Goal: Task Accomplishment & Management: Complete application form

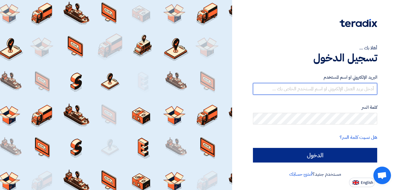
type input "mohamed.mohy@wadigroup.com.eg"
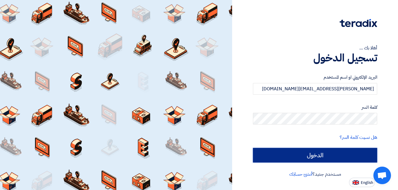
click at [296, 155] on input "الدخول" at bounding box center [315, 155] width 124 height 15
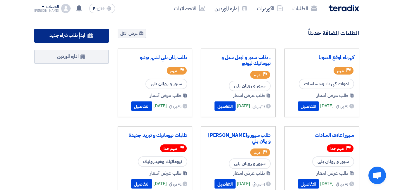
click at [79, 36] on span "ابدأ طلب شراء جديد" at bounding box center [66, 35] width 35 height 7
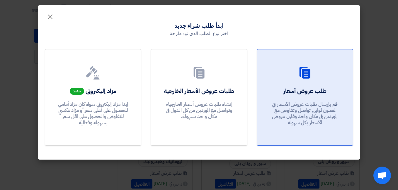
click at [320, 84] on link "طلب عروض أسعار قم بإرسال طلبات عروض الأسعار في غضون ثواني, تواصل وتفاوض مع المو…" at bounding box center [304, 97] width 96 height 97
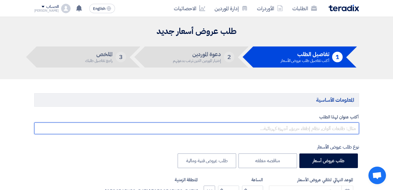
click at [342, 132] on input "text" at bounding box center [196, 129] width 325 height 12
paste input "مواتير Aug"
click at [355, 129] on input "مواتير Aug" at bounding box center [196, 129] width 325 height 12
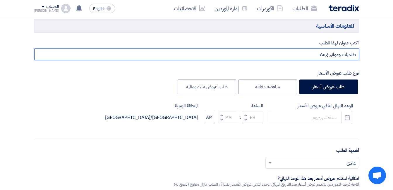
scroll to position [117, 0]
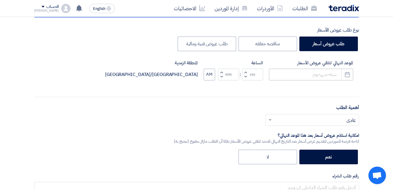
type input "طلمبات ومواتير Aug"
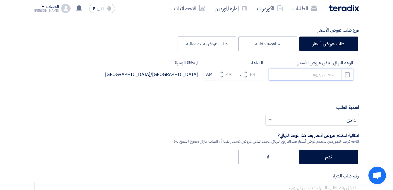
click at [288, 75] on input at bounding box center [311, 75] width 84 height 12
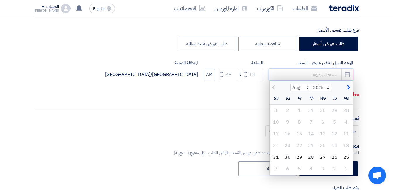
click at [296, 75] on input at bounding box center [311, 75] width 84 height 12
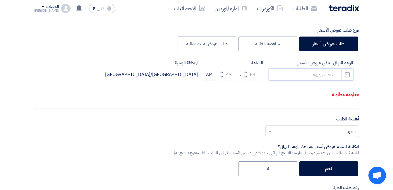
click at [297, 75] on input at bounding box center [311, 75] width 84 height 12
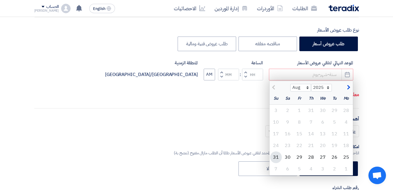
click at [278, 157] on div "31" at bounding box center [276, 158] width 12 height 12
type input "8/31/2025"
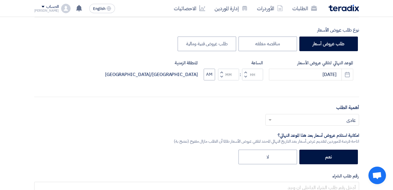
click at [245, 77] on span "button" at bounding box center [245, 77] width 2 height 4
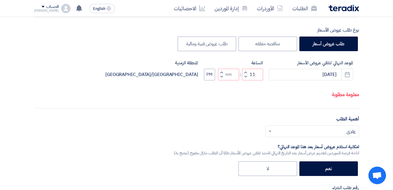
click at [222, 77] on span "button" at bounding box center [221, 77] width 2 height 4
type input "10"
type input "59"
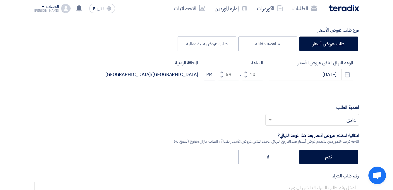
click at [294, 120] on input "text" at bounding box center [316, 121] width 82 height 10
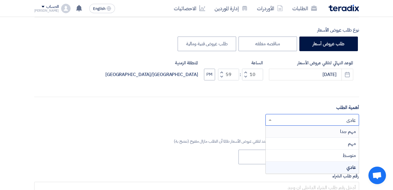
click at [349, 132] on span "مهم جدا" at bounding box center [348, 131] width 16 height 7
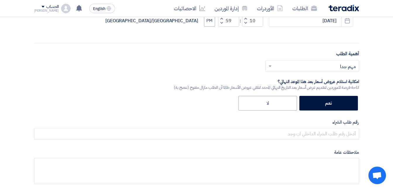
scroll to position [176, 0]
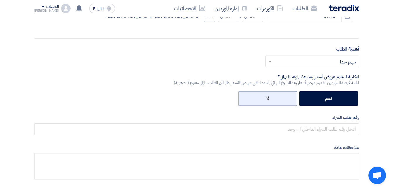
click at [266, 98] on label "لا" at bounding box center [268, 98] width 59 height 15
click at [266, 98] on input "لا" at bounding box center [267, 98] width 4 height 4
radio input "true"
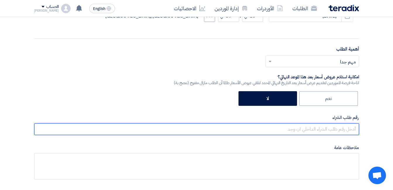
click at [331, 132] on input "text" at bounding box center [196, 130] width 325 height 12
type input "158402"
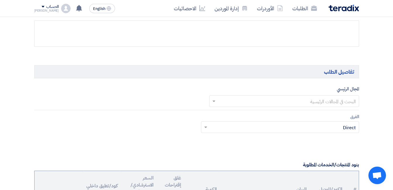
scroll to position [322, 0]
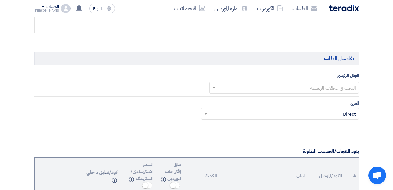
click at [308, 89] on input "text" at bounding box center [287, 88] width 138 height 10
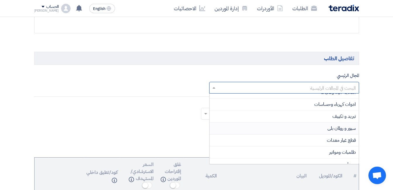
scroll to position [29, 0]
click at [334, 139] on span "طلمبات ومواتير" at bounding box center [342, 142] width 27 height 7
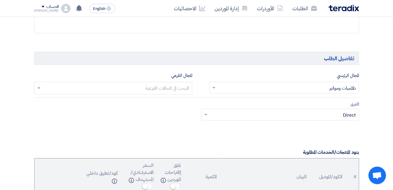
click at [158, 84] on input "text" at bounding box center [113, 89] width 152 height 10
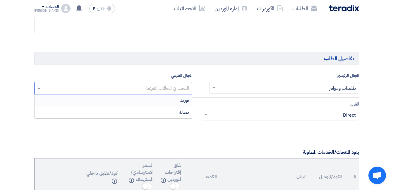
click at [165, 101] on div "توريد" at bounding box center [113, 101] width 157 height 12
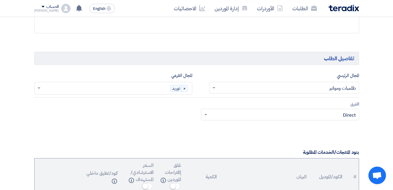
click at [305, 112] on input "text" at bounding box center [283, 116] width 146 height 10
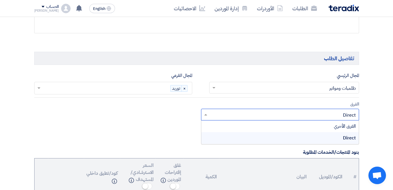
click at [305, 112] on input "text" at bounding box center [283, 116] width 146 height 10
click at [321, 103] on div "الفرق Teams.. × Direct × الفرق الأخري Direct" at bounding box center [280, 111] width 158 height 20
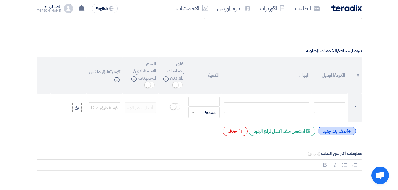
scroll to position [439, 0]
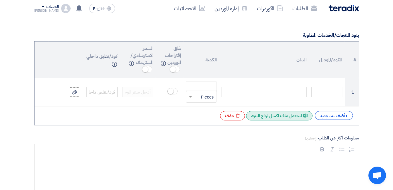
click at [255, 116] on div "Excel file استعمل ملف اكسل لرفع البنود" at bounding box center [279, 115] width 66 height 9
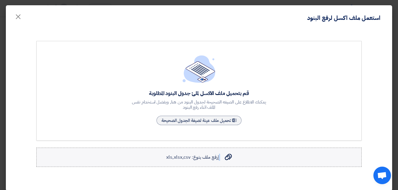
click at [222, 156] on div "إرفع ملف بنوع: xls,xlsx,csv إرفع ملف بنوع: xls,xlsx,csv" at bounding box center [198, 157] width 65 height 7
click at [230, 156] on use at bounding box center [228, 157] width 7 height 6
click at [0, 0] on input "إرفع ملف بنوع: xls,xlsx,csv إرفع ملف بنوع: xls,xlsx,csv" at bounding box center [0, 0] width 0 height 0
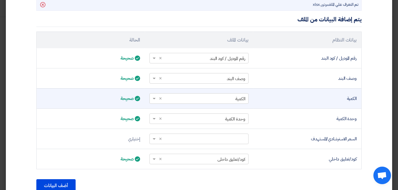
scroll to position [176, 0]
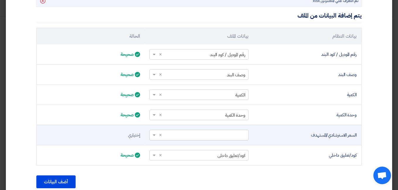
click at [156, 136] on span at bounding box center [153, 135] width 7 height 7
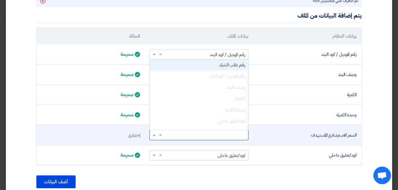
click at [206, 66] on div "رقم طلب الشراء" at bounding box center [199, 64] width 98 height 11
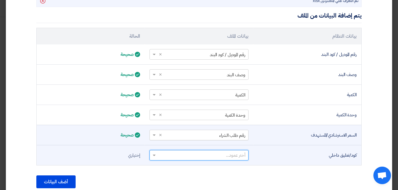
scroll to position [201, 0]
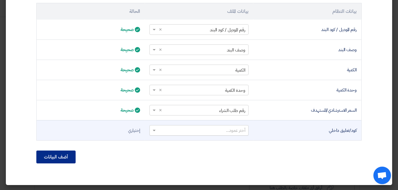
click at [71, 155] on button "أضف البيانات" at bounding box center [55, 157] width 39 height 13
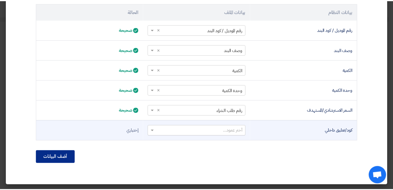
scroll to position [164, 0]
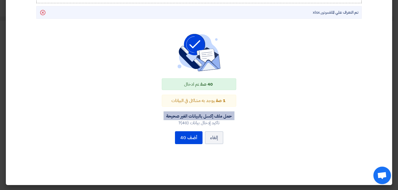
click at [221, 116] on button "حمل ملف إكسل بالبيانات الغير صحيحة" at bounding box center [198, 116] width 71 height 9
click at [37, 54] on div "قم بتحميل ملف الاكسل لملئ جدول البنود المطلوبة يمكنك الاطلاع على الصيغه الصحيحة…" at bounding box center [199, 20] width 334 height 287
click at [191, 140] on button "أضف 40" at bounding box center [189, 137] width 28 height 13
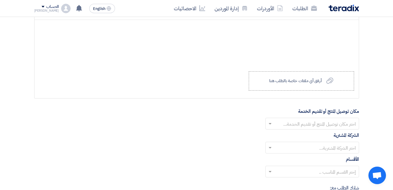
scroll to position [1698, 0]
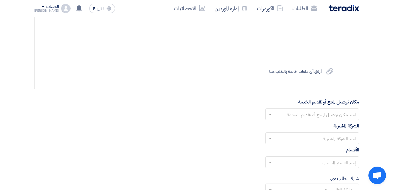
click at [329, 114] on input "text" at bounding box center [316, 115] width 82 height 10
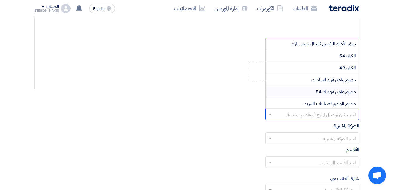
click at [340, 93] on span "مصنع وادى فود ك 54" at bounding box center [336, 91] width 40 height 7
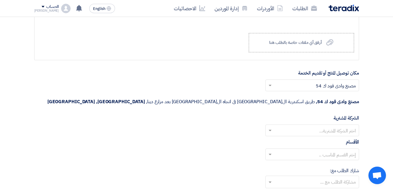
scroll to position [1727, 0]
click at [342, 126] on input "text" at bounding box center [316, 131] width 82 height 10
click at [342, 138] on span "Wadi Group وادي جروب" at bounding box center [332, 141] width 47 height 7
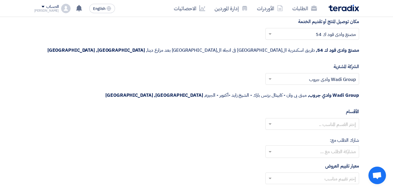
scroll to position [1786, 0]
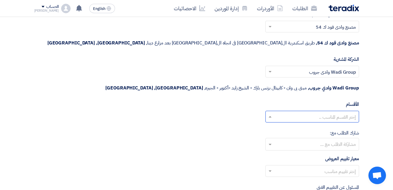
click at [347, 113] on input "text" at bounding box center [316, 118] width 82 height 10
click at [351, 123] on div "--" at bounding box center [312, 129] width 93 height 12
click at [352, 140] on input "text" at bounding box center [312, 145] width 88 height 10
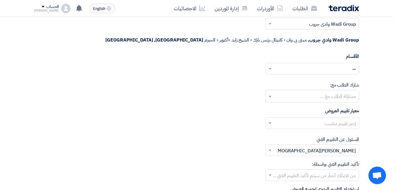
scroll to position [1844, 0]
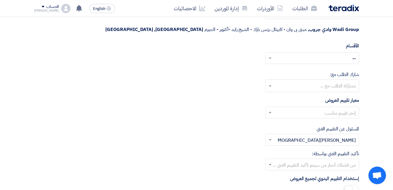
click at [338, 109] on input "text" at bounding box center [316, 114] width 82 height 10
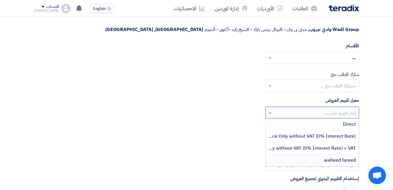
click at [345, 157] on span "waheed fareed" at bounding box center [340, 160] width 32 height 7
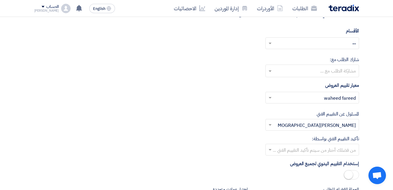
scroll to position [1874, 0]
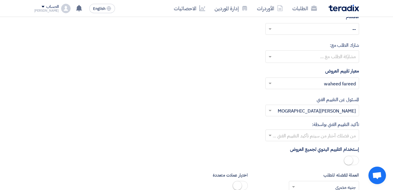
click at [335, 131] on input "text" at bounding box center [316, 136] width 82 height 10
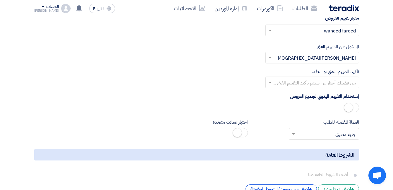
scroll to position [1932, 0]
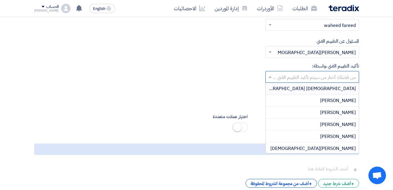
click at [347, 73] on input "text" at bounding box center [316, 78] width 82 height 10
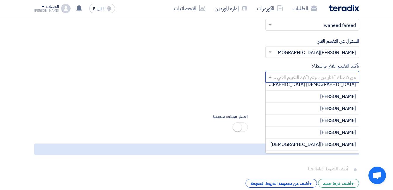
scroll to position [0, 0]
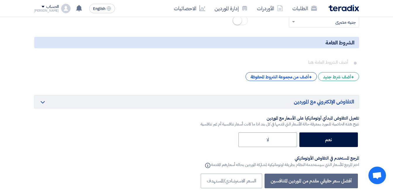
scroll to position [2049, 0]
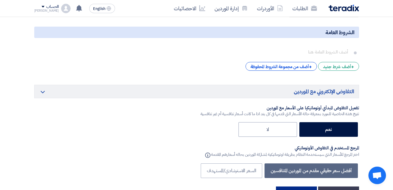
click at [311, 187] on button "التالي" at bounding box center [296, 193] width 41 height 13
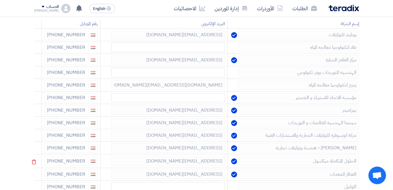
scroll to position [117, 0]
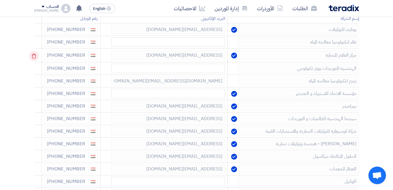
click at [34, 55] on use at bounding box center [34, 56] width 4 height 5
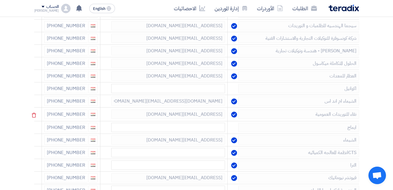
scroll to position [205, 0]
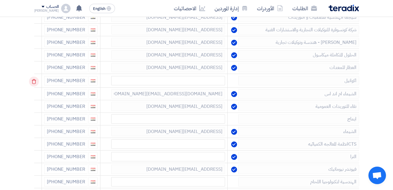
click at [36, 80] on icon at bounding box center [34, 82] width 10 height 10
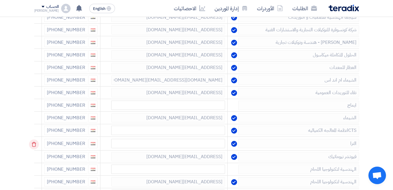
click at [34, 144] on icon at bounding box center [34, 145] width 10 height 10
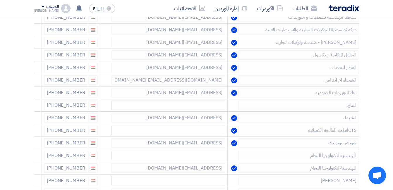
click at [0, 0] on icon at bounding box center [0, 0] width 0 height 0
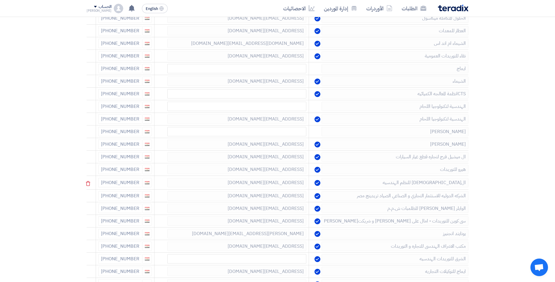
scroll to position [381, 0]
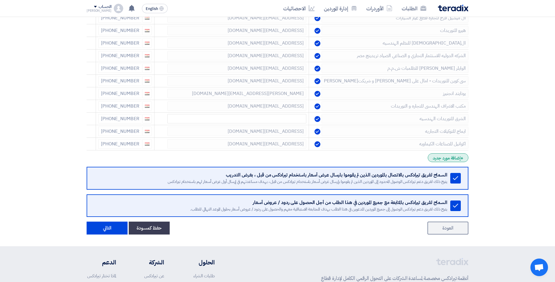
click at [397, 159] on div "+ إضافة مورد جديد" at bounding box center [448, 157] width 41 height 9
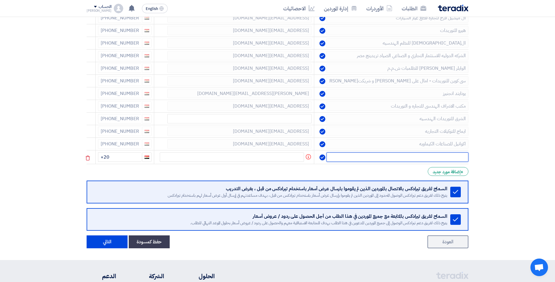
click at [397, 158] on input "text" at bounding box center [398, 156] width 142 height 9
click at [397, 159] on input "text" at bounding box center [398, 156] width 142 height 9
paste input "هيدروميكا"
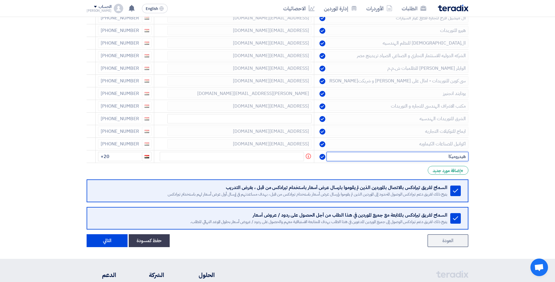
type input "هيدروميكا"
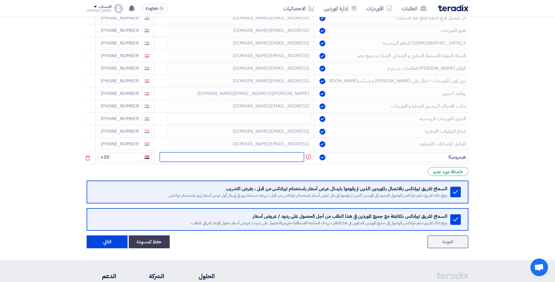
click at [265, 153] on input "text" at bounding box center [232, 156] width 144 height 9
paste input "crmhydromica@gmail.com"
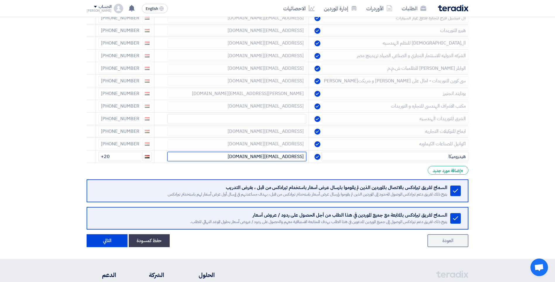
type input "crmhydromica@gmail.com"
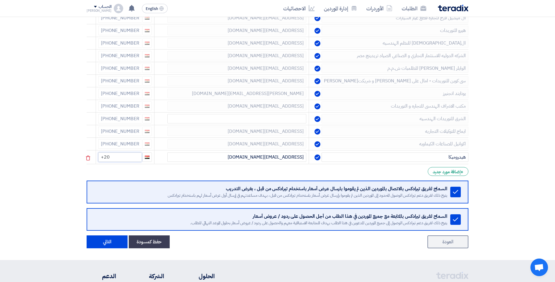
click at [124, 160] on input "+20" at bounding box center [119, 156] width 43 height 9
click at [397, 173] on div "+ إضافة مورد جديد" at bounding box center [448, 171] width 41 height 9
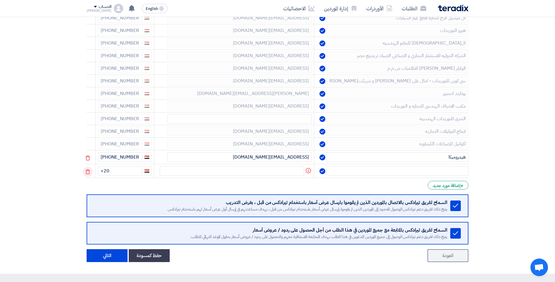
click at [89, 170] on icon at bounding box center [88, 172] width 10 height 10
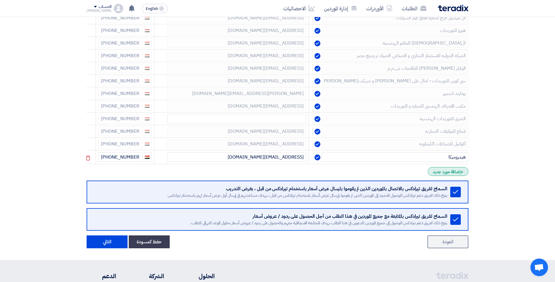
click at [397, 171] on div "+ إضافة مورد جديد" at bounding box center [448, 171] width 41 height 9
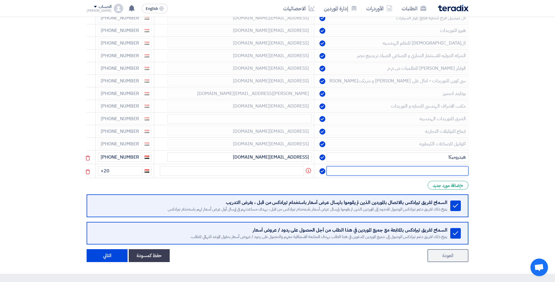
click at [397, 167] on input "text" at bounding box center [398, 170] width 142 height 9
paste input "+20 10 01531626"
click at [106, 170] on input "+20" at bounding box center [119, 170] width 43 height 9
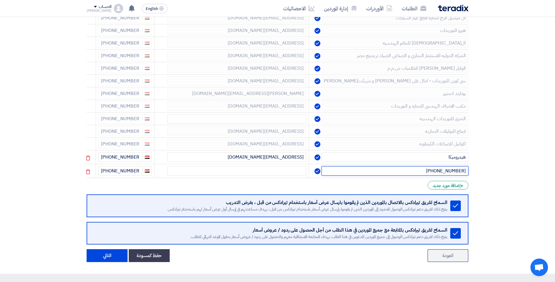
click at [397, 166] on input "+20 10 01531626" at bounding box center [395, 170] width 147 height 9
paste input "شركة الشافعي للهيدروليك"
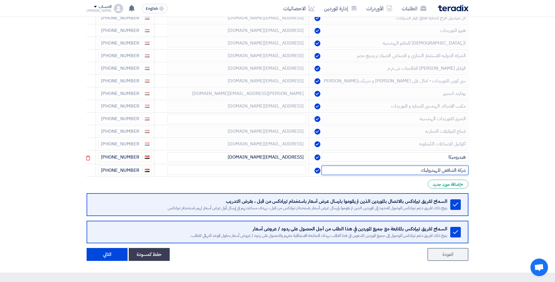
type input "شركة الشافعي للهيدروليك"
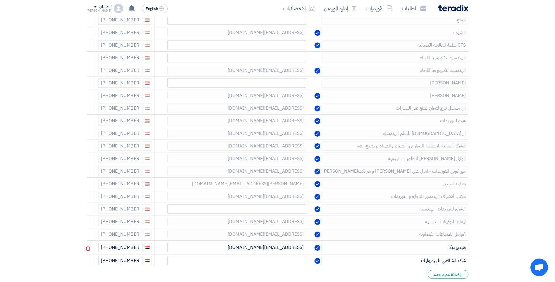
scroll to position [57, 0]
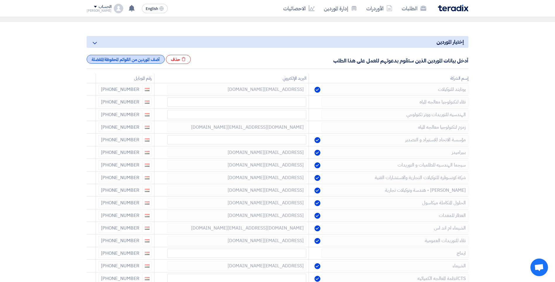
click at [138, 62] on div "أضف الموردين من القوائم المحفوظة/المفضلة" at bounding box center [126, 59] width 78 height 9
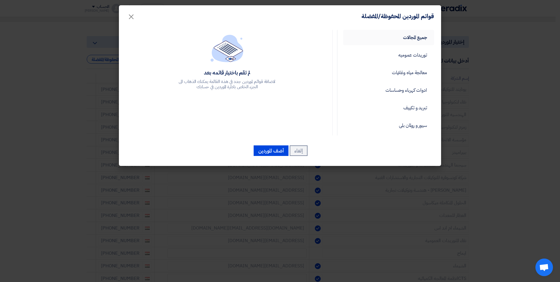
click at [397, 44] on link "جميع المجالات" at bounding box center [388, 37] width 91 height 15
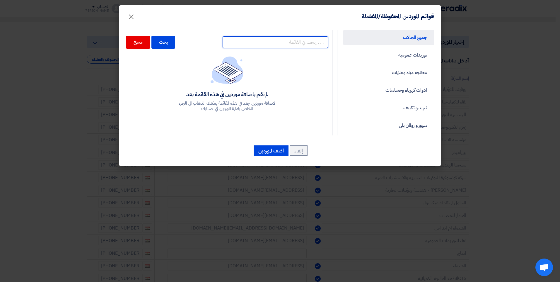
click at [318, 44] on input "text" at bounding box center [274, 42] width 105 height 12
type input "كيان"
click at [175, 42] on div "بحث" at bounding box center [163, 42] width 24 height 13
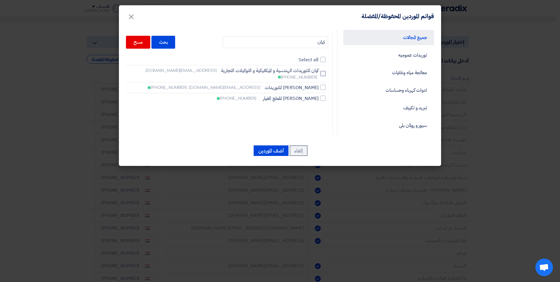
click at [323, 71] on div at bounding box center [322, 73] width 5 height 5
click at [318, 72] on input "كيان للتوريدات الهندسية و الميكانيكية و التوكيلات التجارية kian.misr@gmail.com,…" at bounding box center [317, 74] width 4 height 4
checkbox input "true"
click at [273, 154] on button "أضف الموردين" at bounding box center [271, 150] width 35 height 11
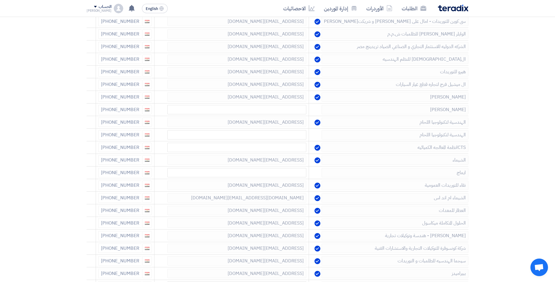
scroll to position [200, 0]
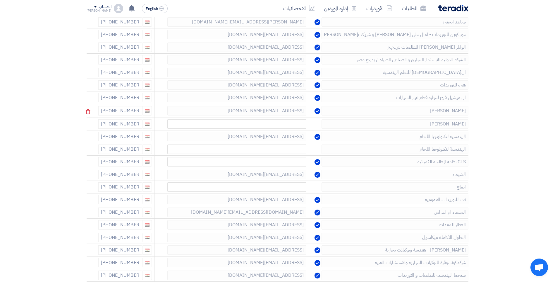
click at [130, 111] on div "+20 1144017706" at bounding box center [125, 110] width 54 height 9
click at [125, 107] on div "+20 1144017706" at bounding box center [125, 110] width 54 height 9
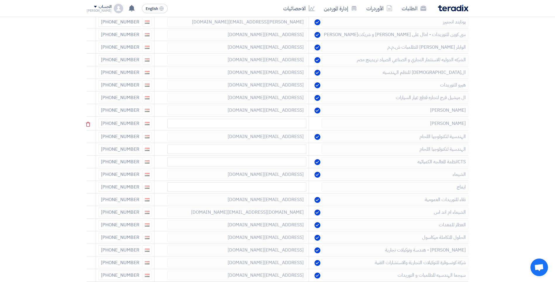
click at [110, 125] on div "+20 1033266906" at bounding box center [125, 123] width 54 height 9
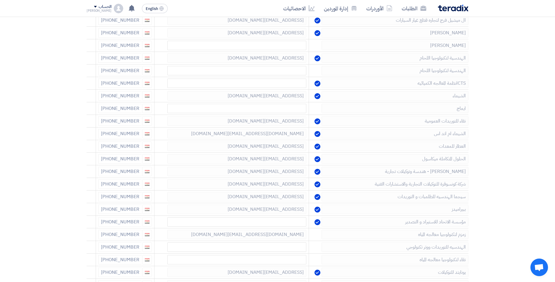
scroll to position [405, 0]
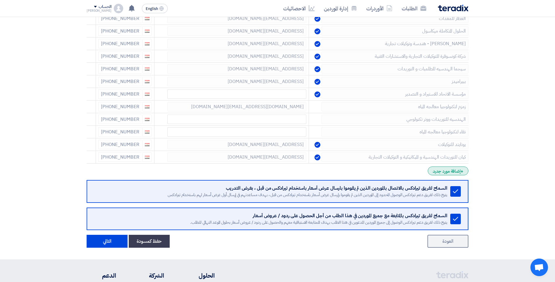
click at [397, 170] on div "+ إضافة مورد جديد" at bounding box center [448, 170] width 41 height 9
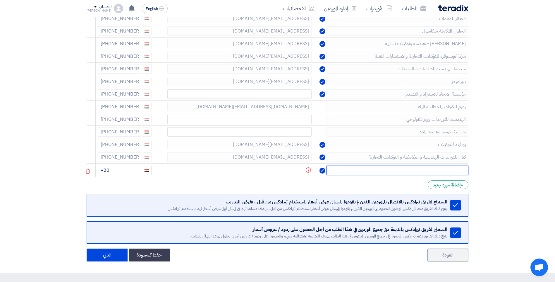
click at [397, 169] on input "text" at bounding box center [398, 169] width 142 height 9
paste input "رويال"
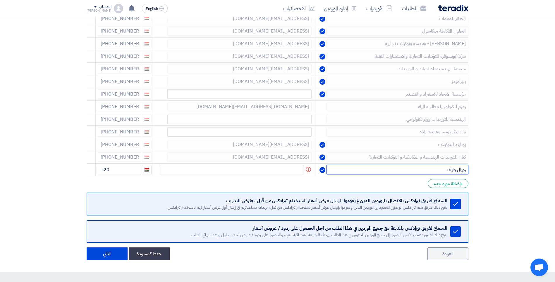
type input "رويال وايف"
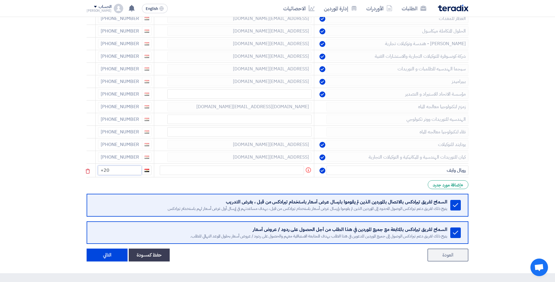
click at [125, 167] on input "+20" at bounding box center [119, 169] width 43 height 9
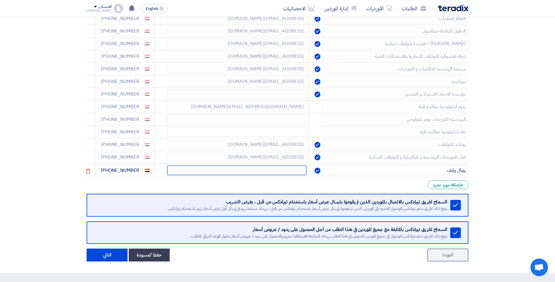
click at [257, 168] on input "text" at bounding box center [236, 169] width 139 height 9
type input "ه"
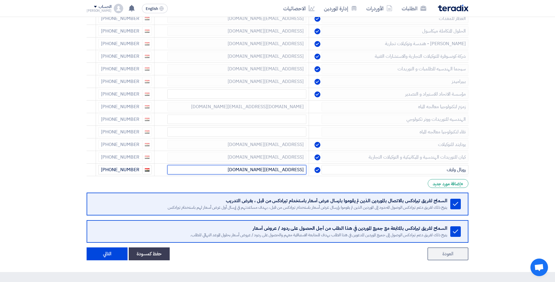
type input "info@royalwave-eg.com"
click at [397, 186] on div "+ إضافة مورد جديد" at bounding box center [448, 183] width 41 height 9
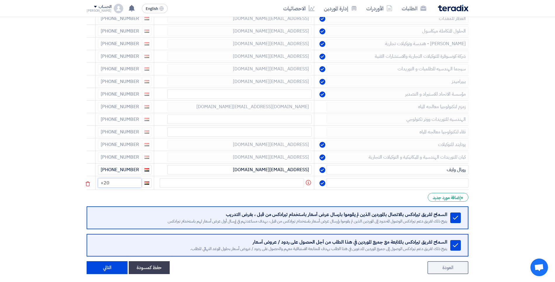
click at [126, 181] on input "+20" at bounding box center [119, 182] width 43 height 9
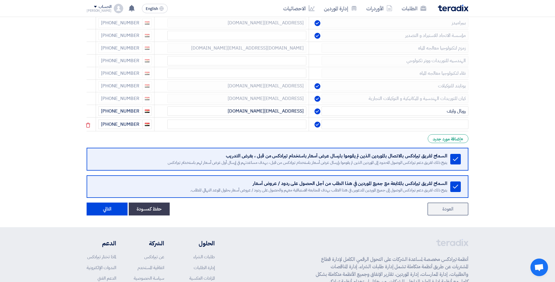
scroll to position [463, 0]
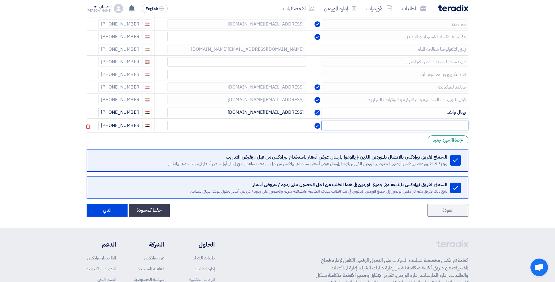
click at [397, 127] on input "text" at bounding box center [395, 125] width 147 height 9
type input "h"
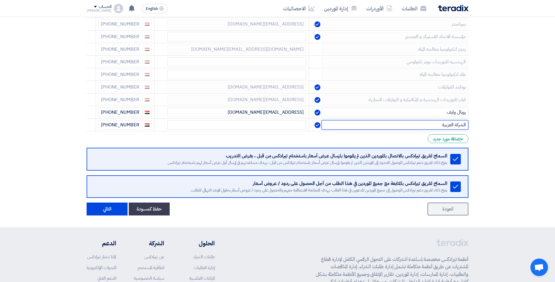
type input "الشركة العربية"
click at [397, 135] on div "+ إضافة مورد جديد" at bounding box center [448, 138] width 41 height 9
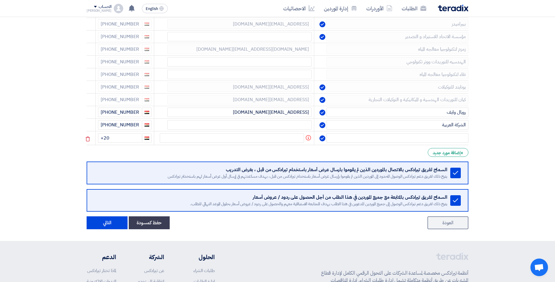
click at [397, 143] on td at bounding box center [391, 138] width 154 height 14
click at [397, 139] on input "text" at bounding box center [398, 137] width 142 height 9
paste input "شركه اشتكس توريدات هندسيه"
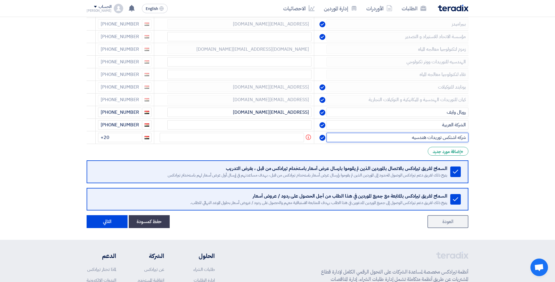
type input "شركه اشتكس توريدات هندسيه"
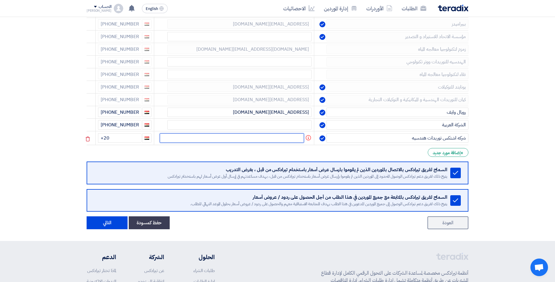
click at [278, 141] on input "text" at bounding box center [232, 137] width 144 height 9
paste input "mahmoud.ashtechs@gmail.com"
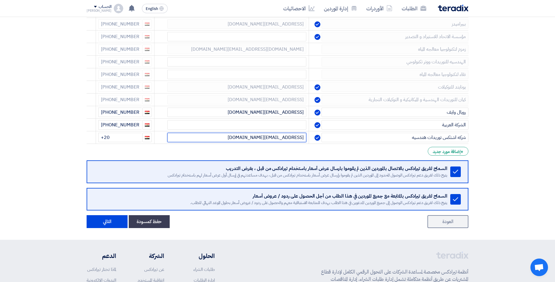
type input "mahmoud.ashtechs@gmail.com"
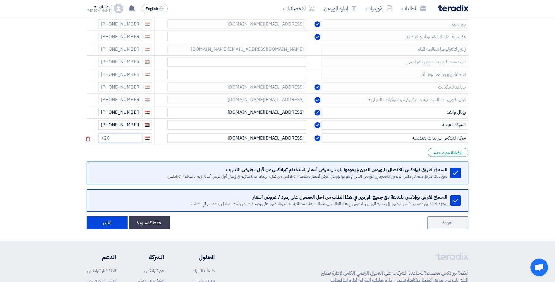
click at [126, 135] on input "+20" at bounding box center [119, 137] width 43 height 9
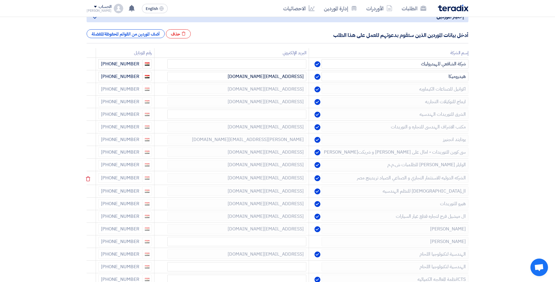
scroll to position [88, 0]
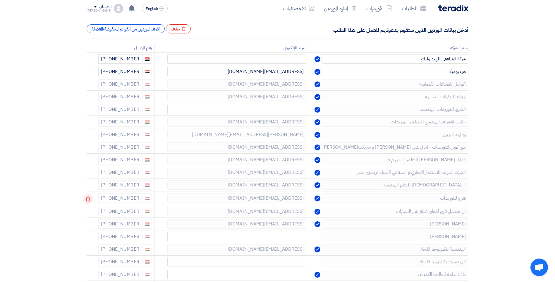
click at [92, 190] on icon at bounding box center [88, 199] width 10 height 10
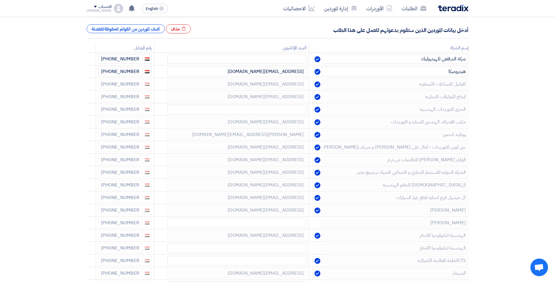
click at [0, 0] on icon at bounding box center [0, 0] width 0 height 0
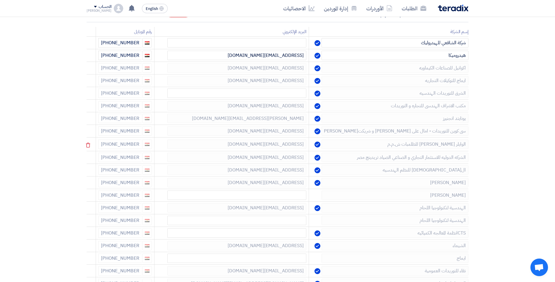
scroll to position [117, 0]
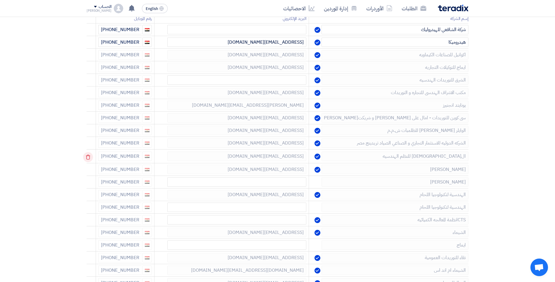
click at [88, 157] on icon at bounding box center [88, 157] width 10 height 10
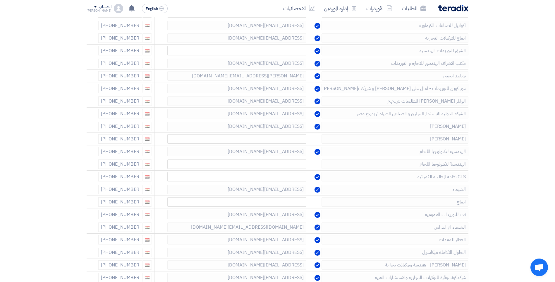
scroll to position [176, 0]
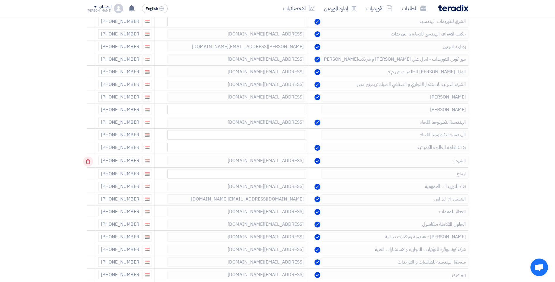
click at [90, 160] on use at bounding box center [88, 161] width 4 height 5
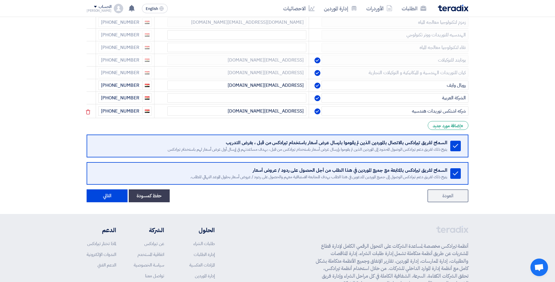
scroll to position [438, 0]
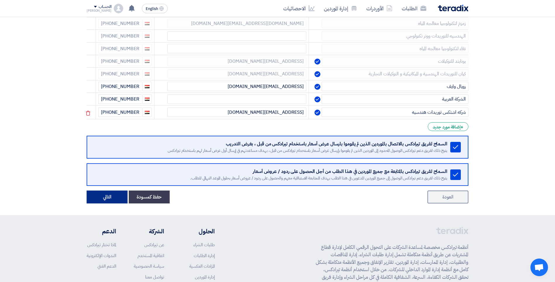
click at [120, 190] on button "التالي" at bounding box center [107, 196] width 41 height 13
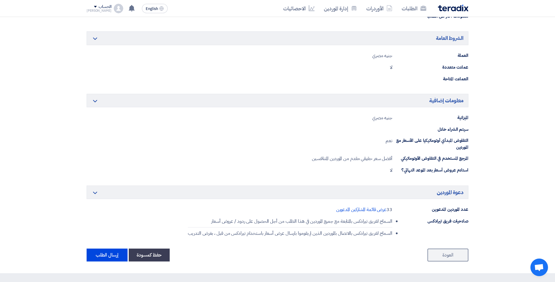
scroll to position [878, 0]
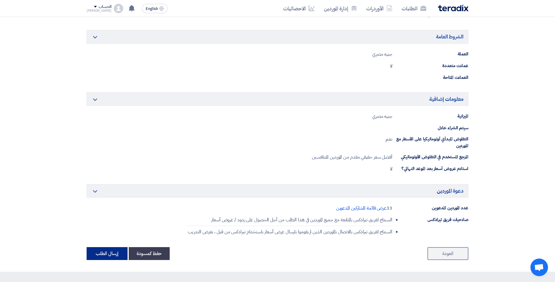
click at [109, 190] on button "إرسال الطلب" at bounding box center [107, 253] width 41 height 13
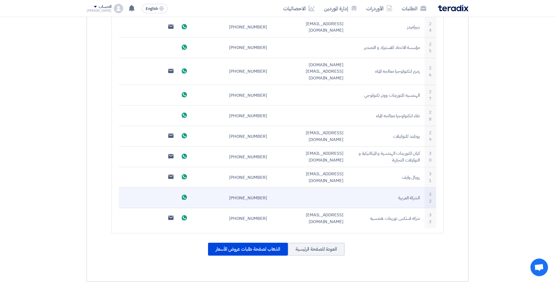
scroll to position [732, 0]
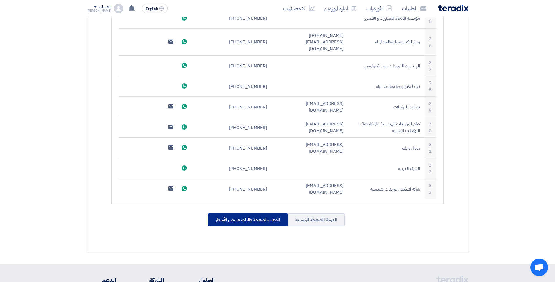
click at [269, 190] on div "الذهاب لصفحة طلبات عروض الأسعار" at bounding box center [248, 219] width 80 height 13
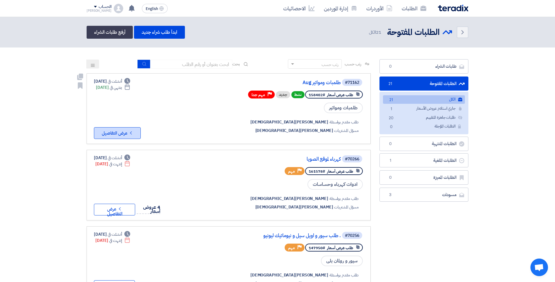
click at [134, 128] on button "Check details عرض التفاصيل" at bounding box center [117, 133] width 47 height 12
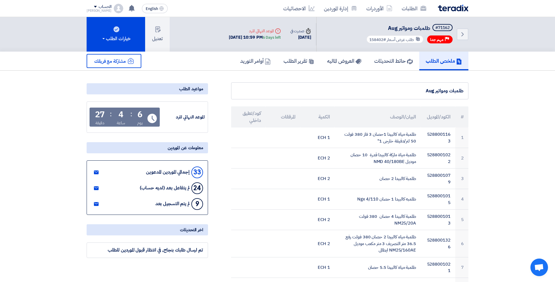
click at [157, 37] on button "تعديل" at bounding box center [157, 34] width 25 height 35
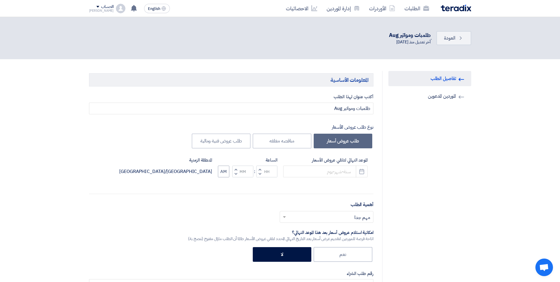
type input "8/31/2025"
type input "10"
type input "59"
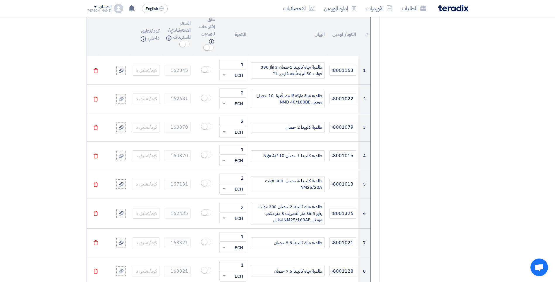
scroll to position [498, 0]
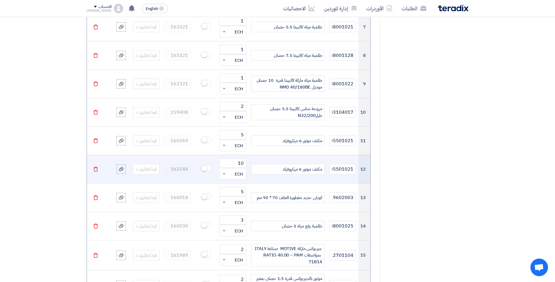
scroll to position [673, 0]
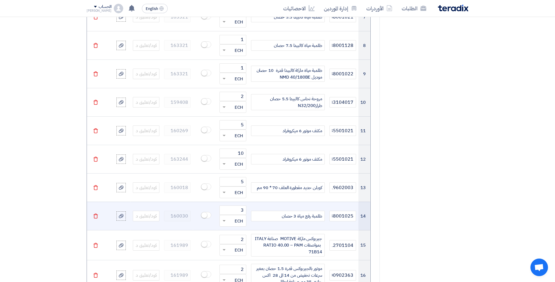
click at [297, 190] on div "طلمبة رفع مياة 3 حصان" at bounding box center [288, 215] width 74 height 11
paste div
click at [335, 190] on input "5288001025" at bounding box center [343, 215] width 27 height 11
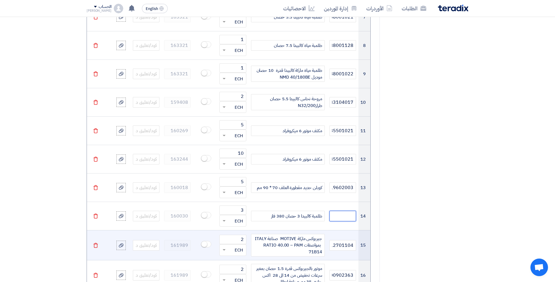
scroll to position [0, 0]
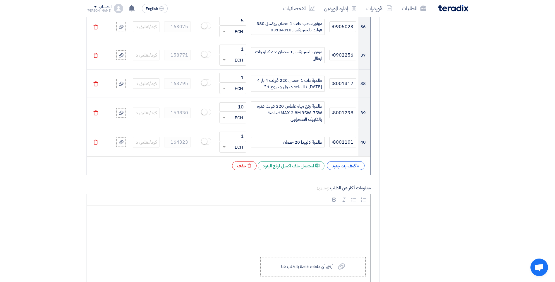
scroll to position [1493, 0]
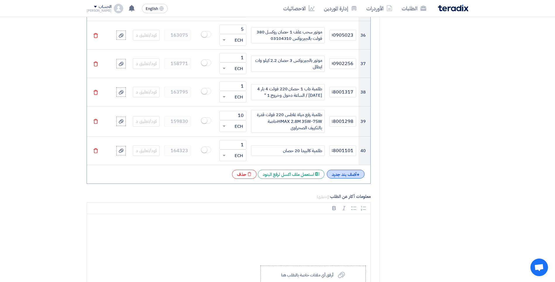
click at [337, 169] on div "+ أضف بند جديد" at bounding box center [346, 173] width 38 height 9
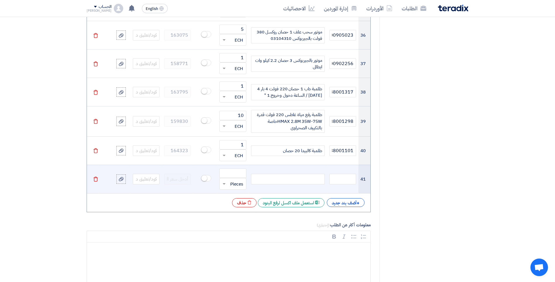
click at [306, 174] on div at bounding box center [288, 179] width 74 height 11
paste div
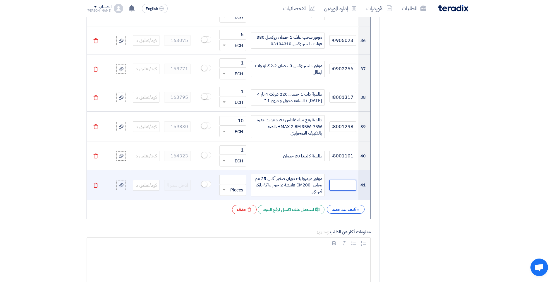
click at [340, 182] on input "text" at bounding box center [343, 185] width 27 height 11
paste input "5286213008"
type input "5286213008"
click at [229, 174] on input "number" at bounding box center [233, 178] width 27 height 9
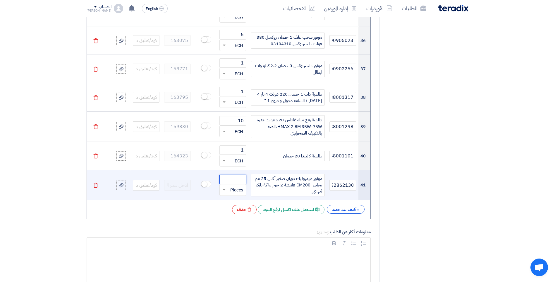
scroll to position [0, 0]
click at [234, 185] on input "text" at bounding box center [237, 189] width 14 height 9
type input "1"
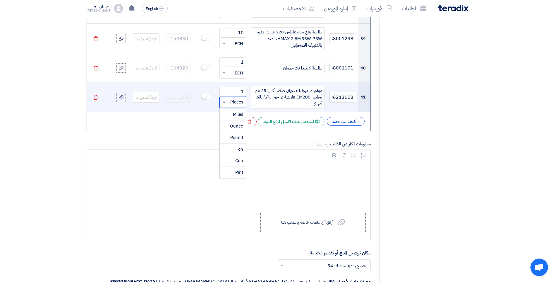
scroll to position [392, 0]
click at [241, 169] on span "ECH" at bounding box center [239, 172] width 8 height 6
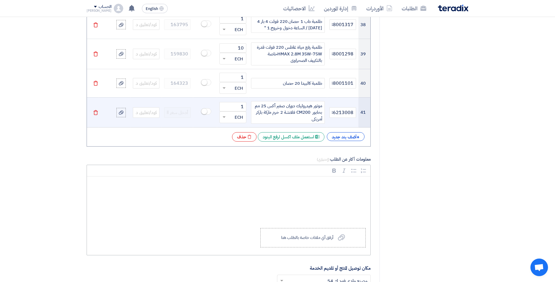
scroll to position [1546, 0]
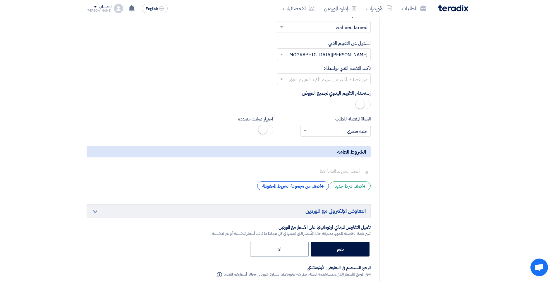
scroll to position [2108, 0]
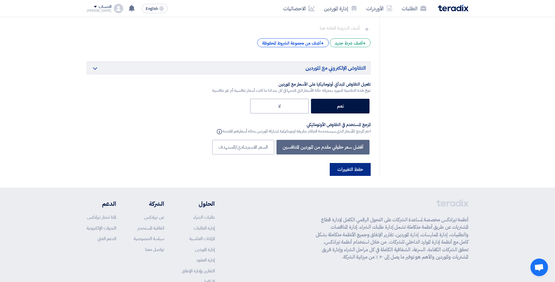
click at [355, 163] on button "حفظ التغييرات" at bounding box center [350, 169] width 41 height 13
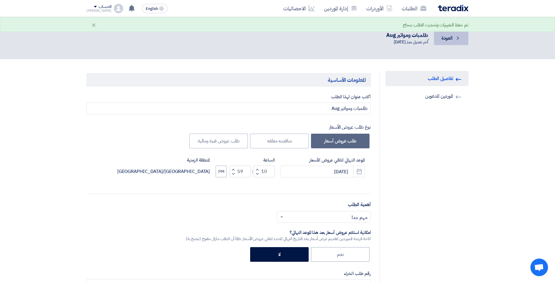
click at [397, 40] on span "العودة" at bounding box center [447, 38] width 11 height 7
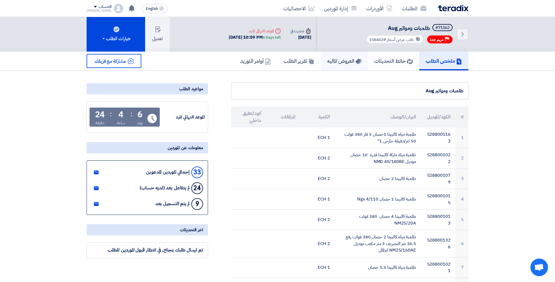
click at [359, 62] on link "العروض الماليه" at bounding box center [344, 61] width 47 height 19
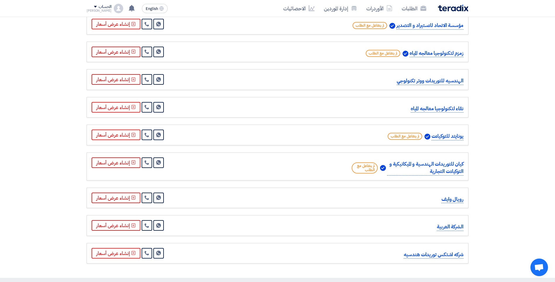
scroll to position [849, 0]
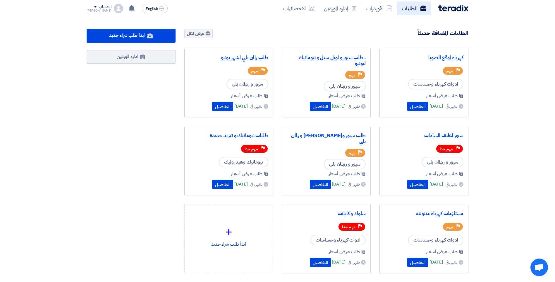
click at [410, 11] on link "الطلبات" at bounding box center [414, 8] width 34 height 14
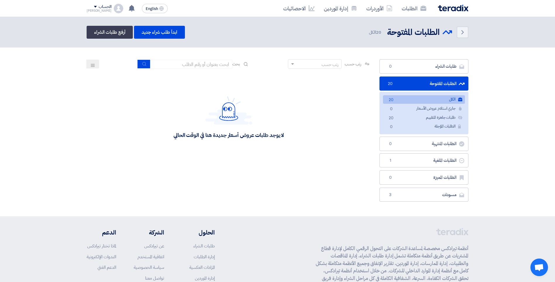
click at [407, 101] on link "الكل الكل 20" at bounding box center [424, 99] width 82 height 8
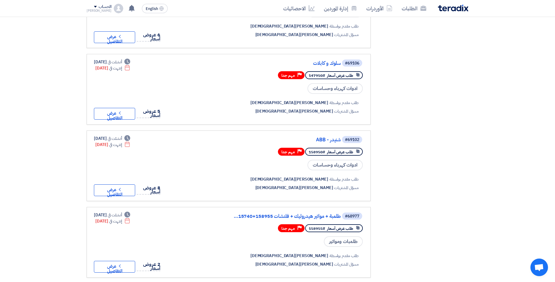
scroll to position [556, 0]
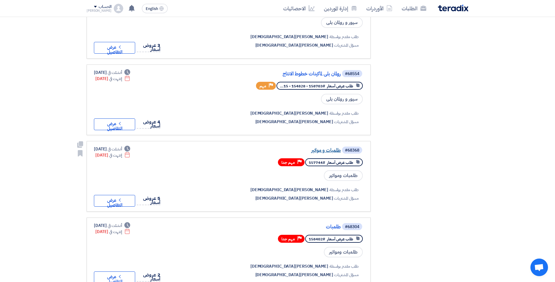
scroll to position [514, 0]
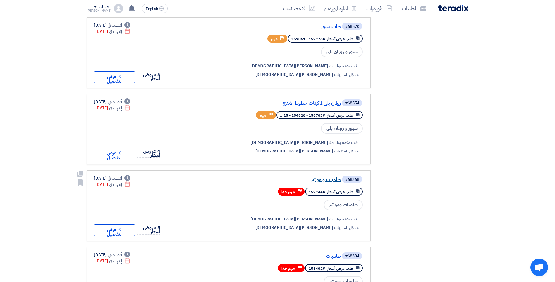
click at [335, 177] on link "طلمبات و مواتير" at bounding box center [282, 179] width 117 height 5
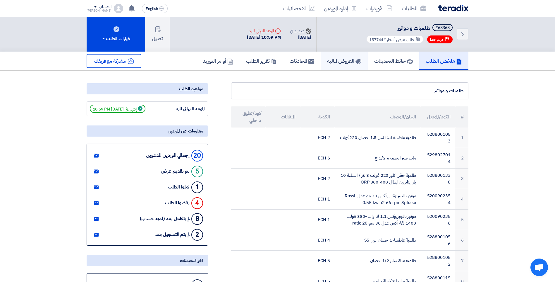
click at [343, 61] on h5 "العروض الماليه" at bounding box center [344, 60] width 34 height 7
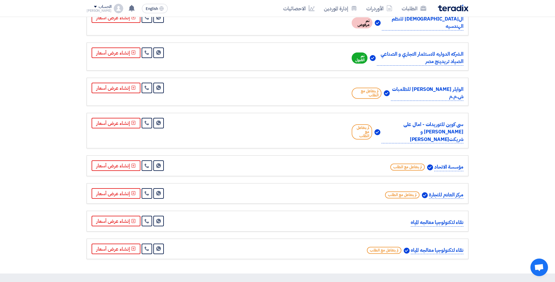
scroll to position [556, 0]
